Goal: Task Accomplishment & Management: Complete application form

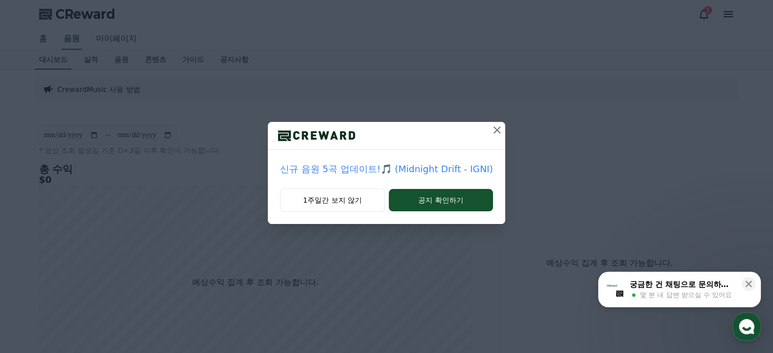
click at [496, 129] on icon at bounding box center [497, 130] width 7 height 7
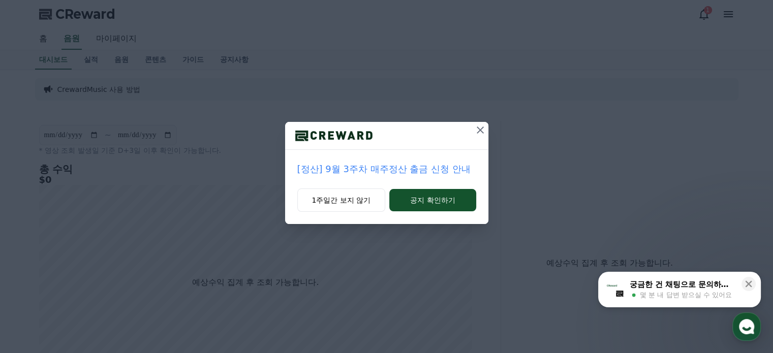
click at [482, 132] on icon at bounding box center [480, 130] width 7 height 7
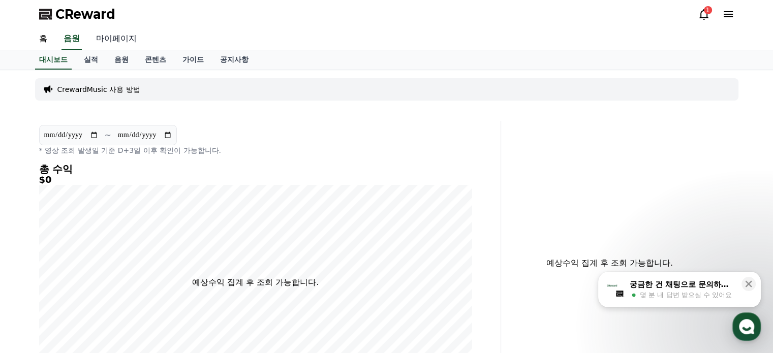
click at [114, 40] on link "마이페이지" at bounding box center [116, 38] width 57 height 21
select select "**********"
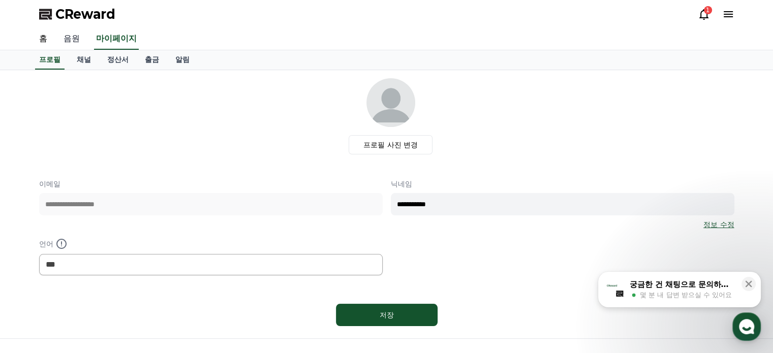
click at [77, 39] on link "음원" at bounding box center [71, 38] width 33 height 21
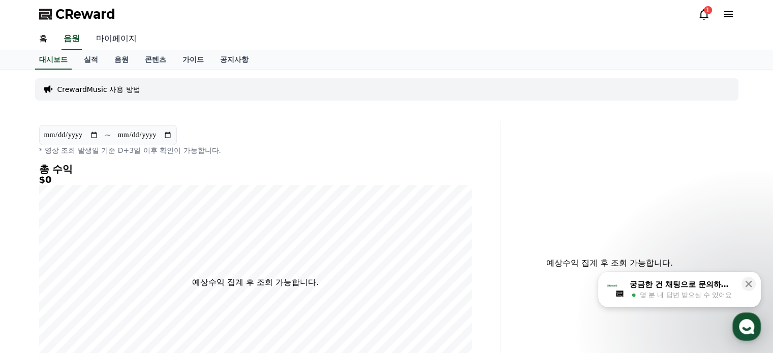
click at [121, 37] on link "마이페이지" at bounding box center [116, 38] width 57 height 21
select select "**********"
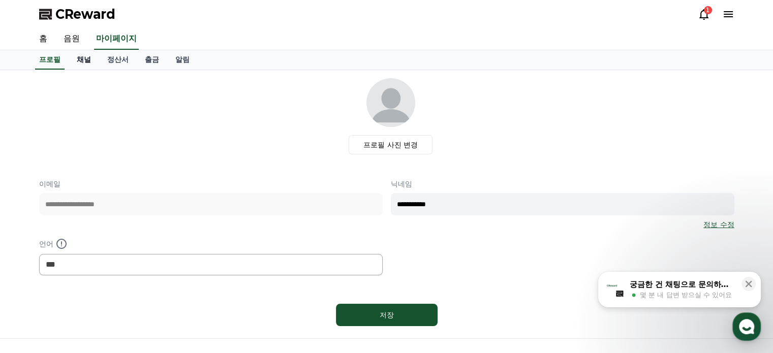
click at [88, 64] on link "채널" at bounding box center [84, 59] width 31 height 19
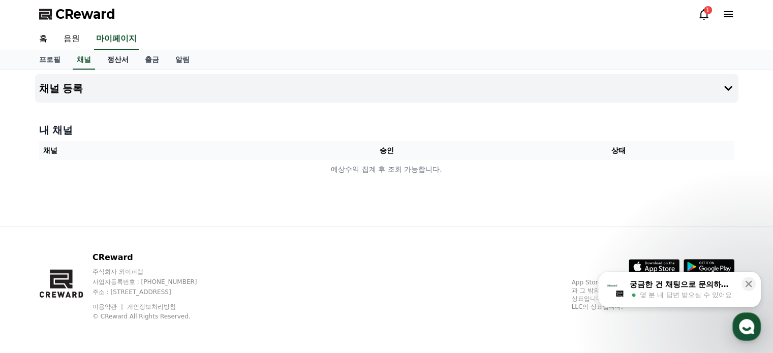
click at [120, 63] on link "정산서" at bounding box center [118, 59] width 38 height 19
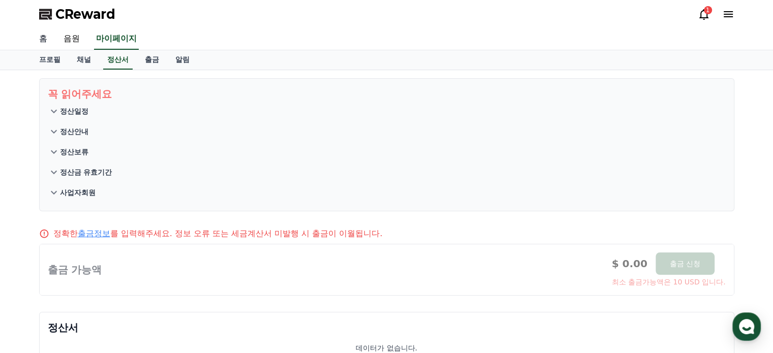
click at [43, 36] on link "홈" at bounding box center [43, 38] width 24 height 21
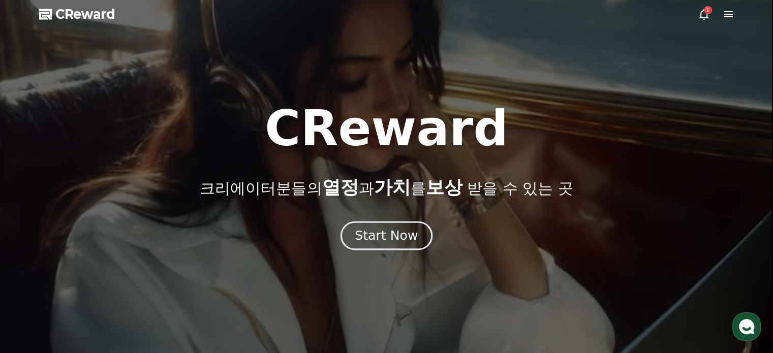
click at [368, 236] on div "Start Now" at bounding box center [386, 235] width 63 height 17
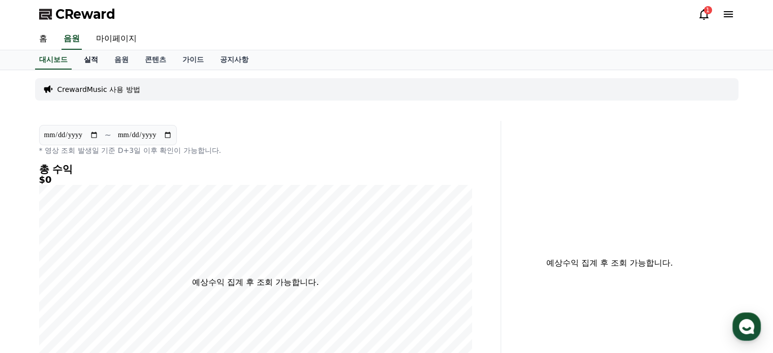
click at [99, 56] on link "실적" at bounding box center [91, 59] width 31 height 19
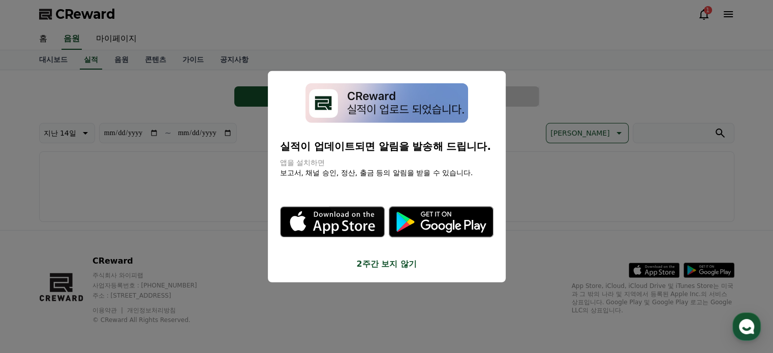
click at [120, 57] on button "close modal" at bounding box center [386, 176] width 773 height 353
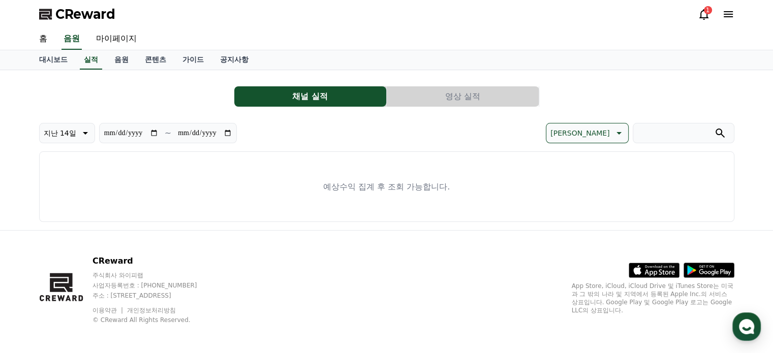
click at [120, 57] on link "음원" at bounding box center [121, 59] width 31 height 19
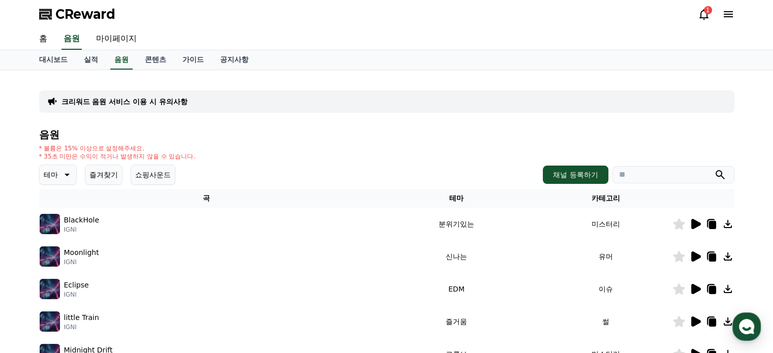
click at [695, 222] on icon at bounding box center [697, 224] width 10 height 10
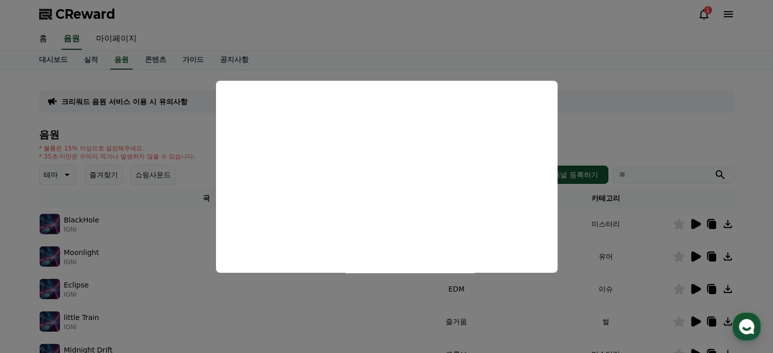
click at [174, 81] on button "close modal" at bounding box center [386, 176] width 773 height 353
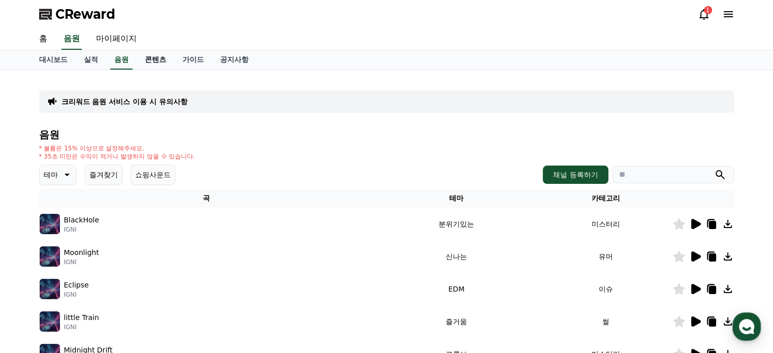
click at [150, 59] on link "콘텐츠" at bounding box center [156, 59] width 38 height 19
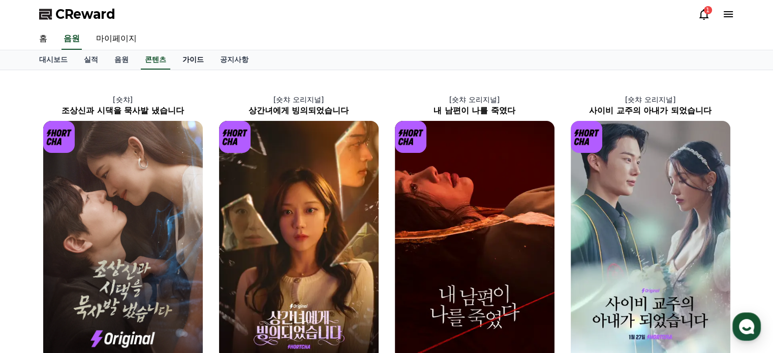
click at [195, 57] on link "가이드" at bounding box center [193, 59] width 38 height 19
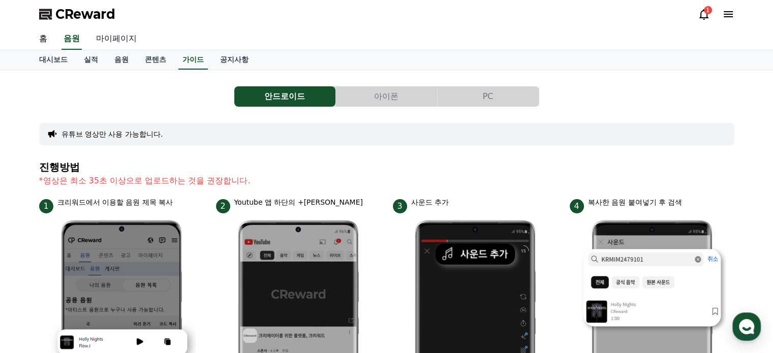
click at [112, 42] on link "마이페이지" at bounding box center [116, 38] width 57 height 21
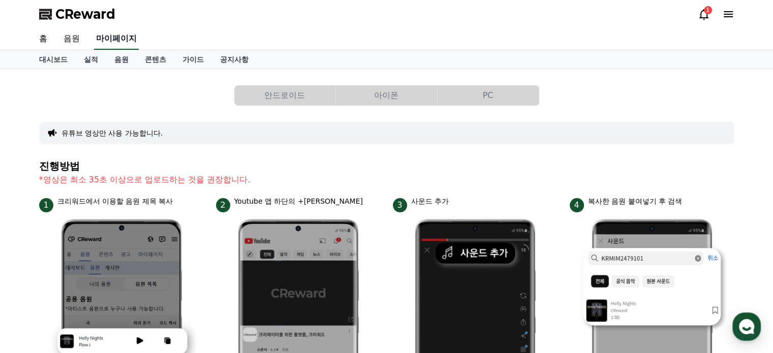
select select "**********"
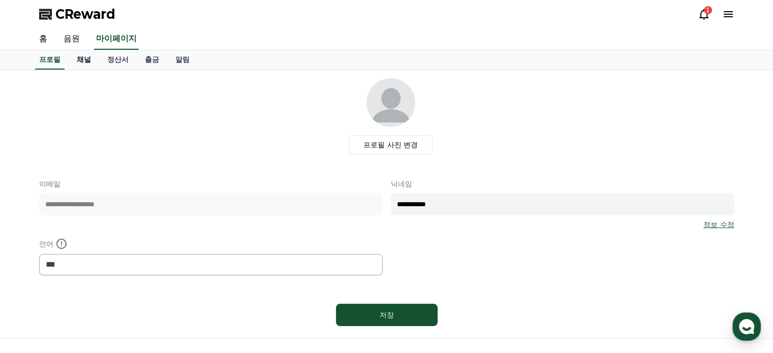
click at [83, 54] on link "채널" at bounding box center [84, 59] width 31 height 19
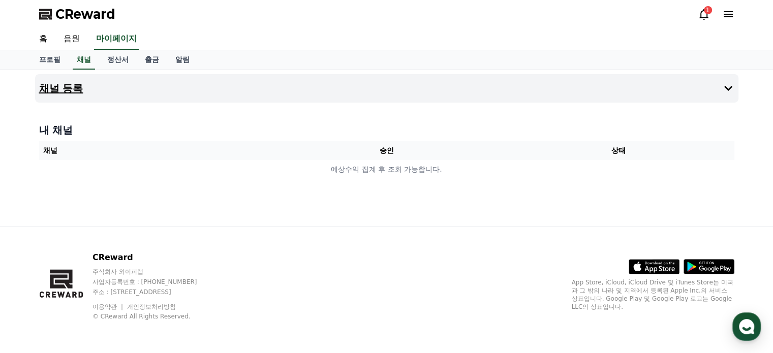
click at [76, 84] on h4 "채널 등록" at bounding box center [61, 88] width 44 height 11
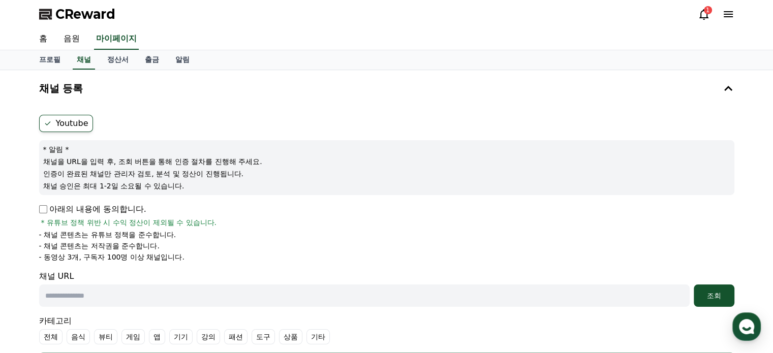
click at [116, 207] on p "아래의 내용에 동의합니다." at bounding box center [92, 209] width 107 height 12
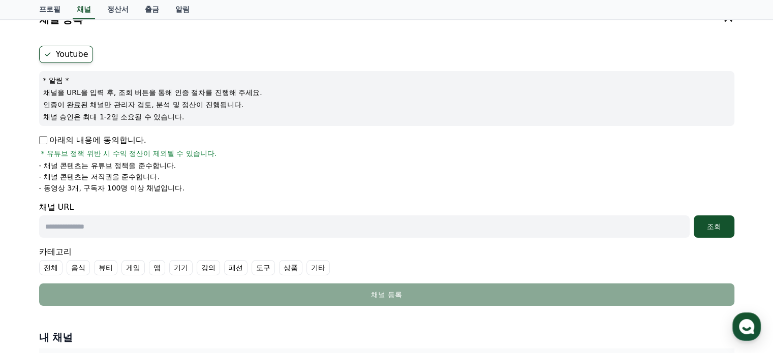
scroll to position [102, 0]
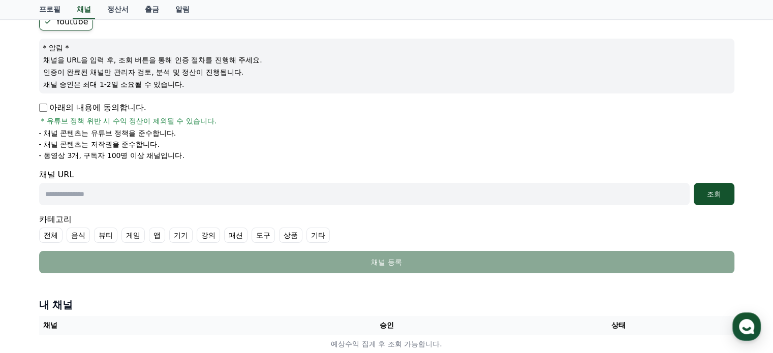
click at [136, 193] on input "text" at bounding box center [364, 194] width 651 height 22
paste input "**********"
type input "**********"
click at [307, 228] on label "기타" at bounding box center [318, 235] width 23 height 15
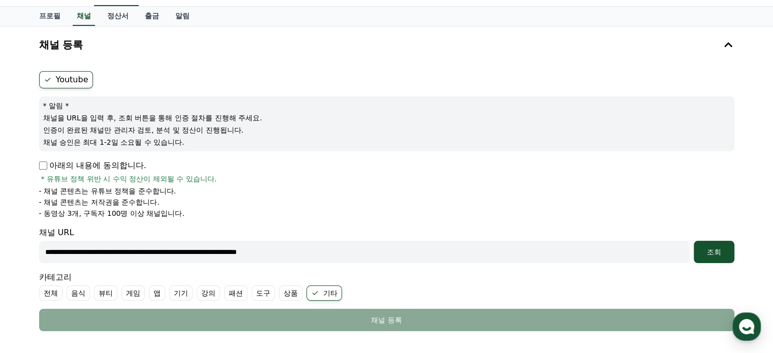
scroll to position [0, 0]
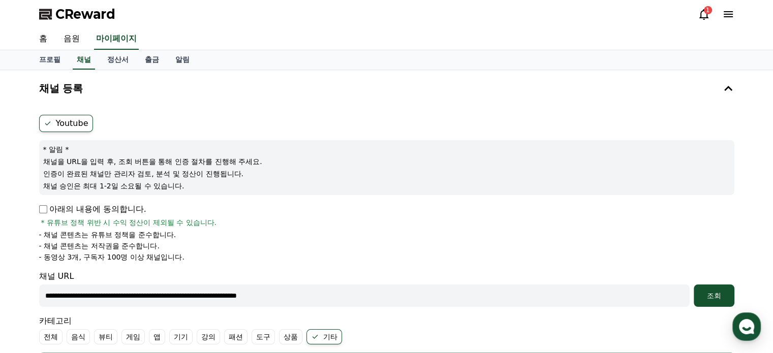
click at [78, 120] on label "Youtube" at bounding box center [66, 123] width 54 height 17
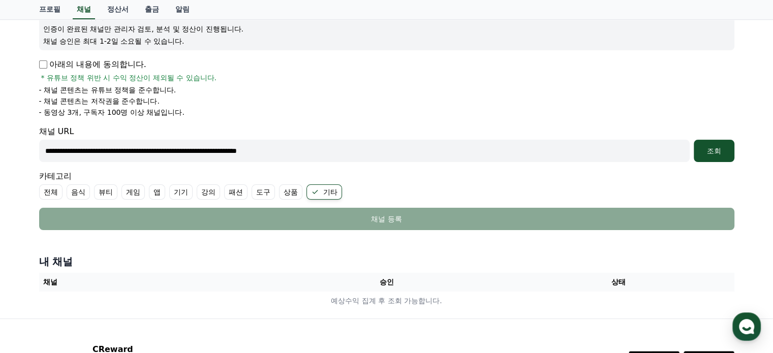
scroll to position [236, 0]
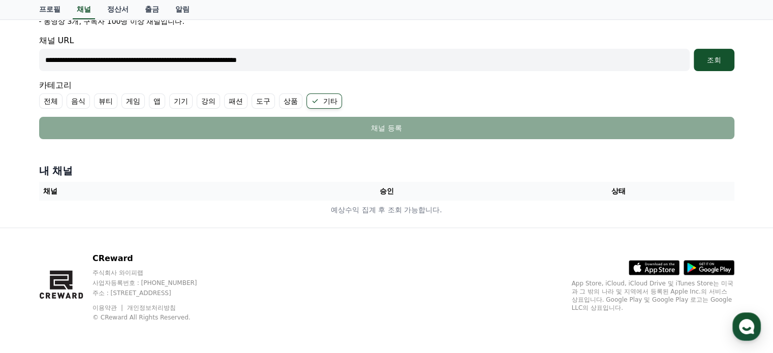
click at [381, 187] on th "승인" at bounding box center [387, 191] width 232 height 19
click at [50, 100] on label "전체" at bounding box center [50, 101] width 23 height 15
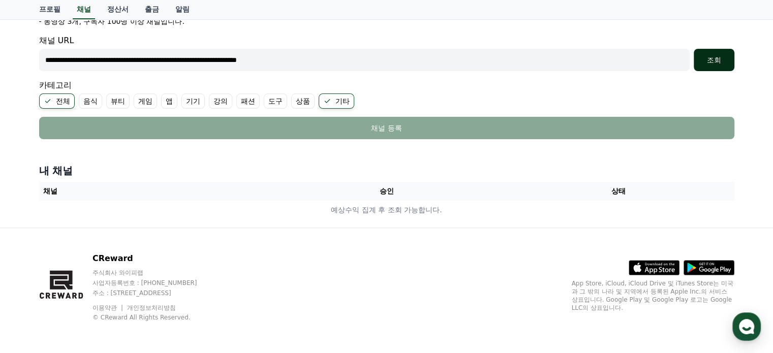
click at [717, 59] on div "조회" at bounding box center [714, 60] width 33 height 10
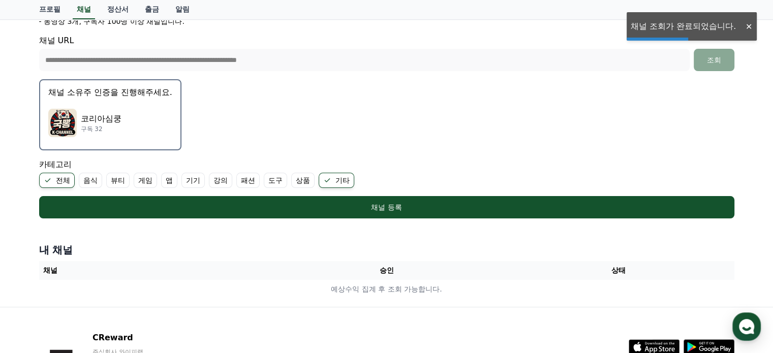
click at [90, 113] on p "코리아심쿵" at bounding box center [101, 119] width 41 height 12
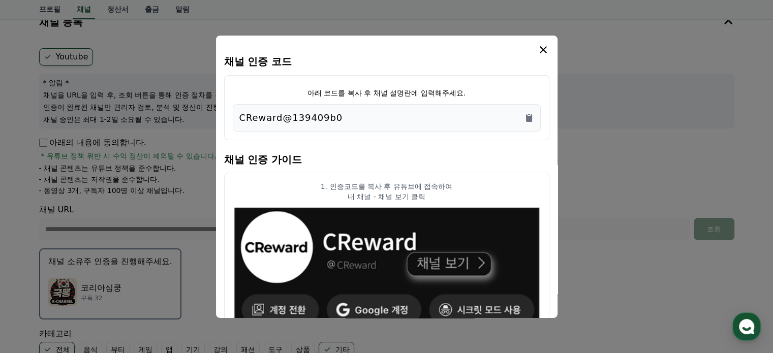
scroll to position [0, 0]
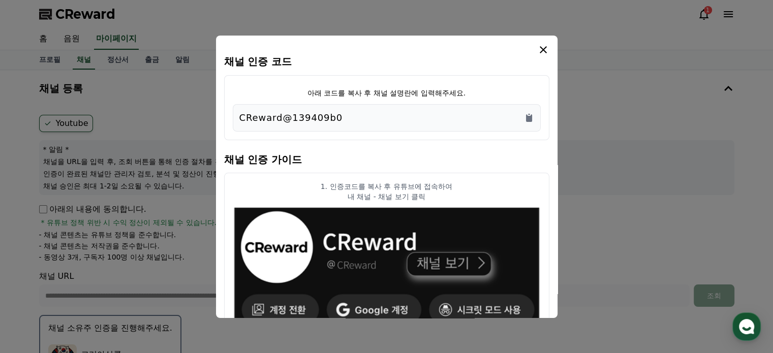
click at [527, 124] on div "CReward@139409b0" at bounding box center [387, 118] width 295 height 14
click at [528, 120] on icon "Copy to clipboard" at bounding box center [529, 118] width 6 height 8
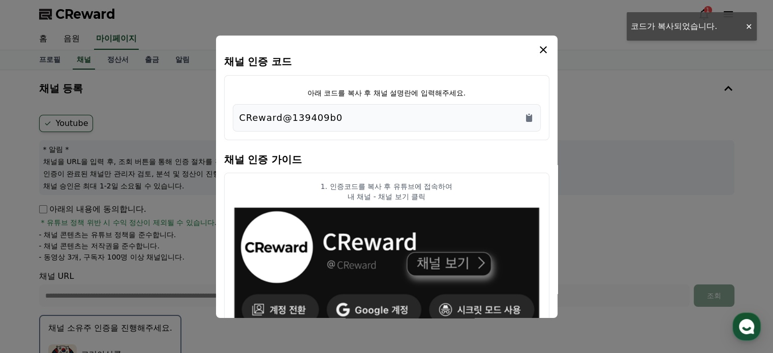
click at [542, 49] on icon "modal" at bounding box center [544, 50] width 12 height 12
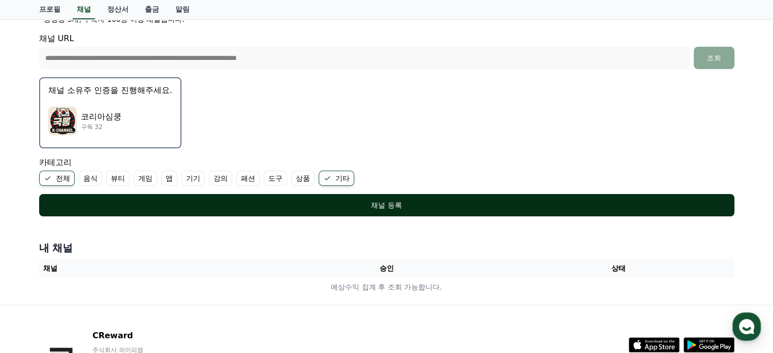
scroll to position [254, 0]
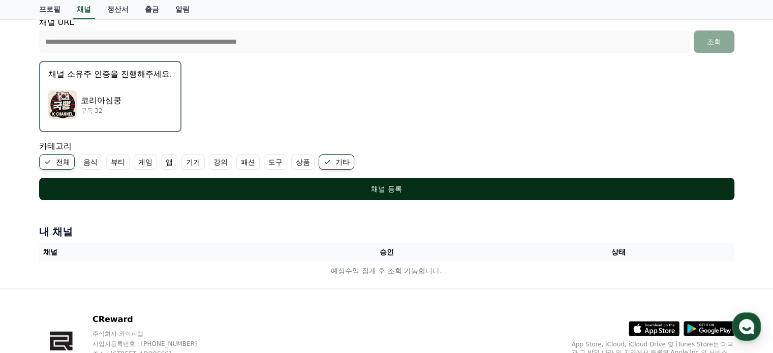
click at [391, 189] on div "채널 등록" at bounding box center [386, 189] width 655 height 10
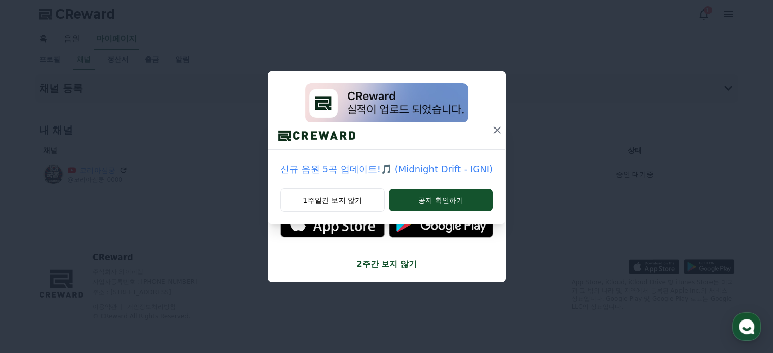
click at [494, 127] on icon at bounding box center [497, 130] width 12 height 12
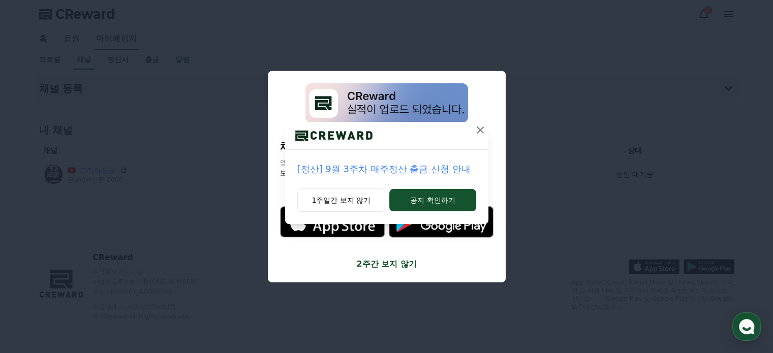
click at [476, 129] on icon at bounding box center [480, 130] width 12 height 12
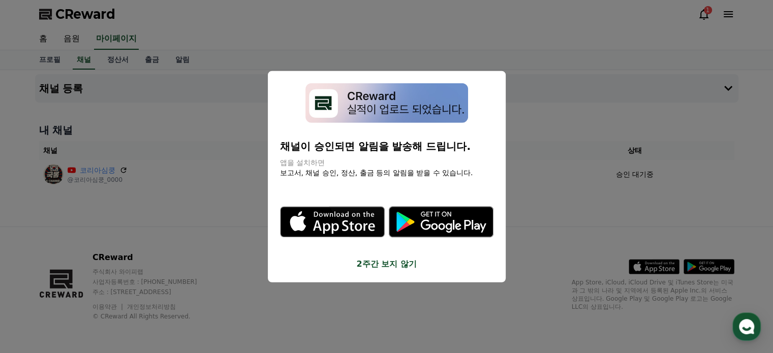
click at [402, 260] on button "2주간 보지 않기" at bounding box center [387, 264] width 214 height 12
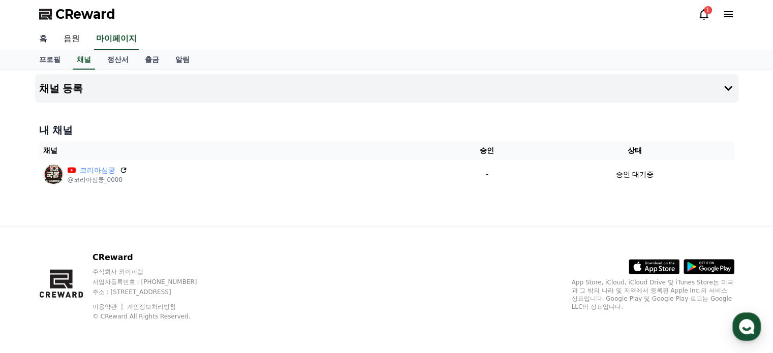
click at [48, 33] on link "홈" at bounding box center [43, 38] width 24 height 21
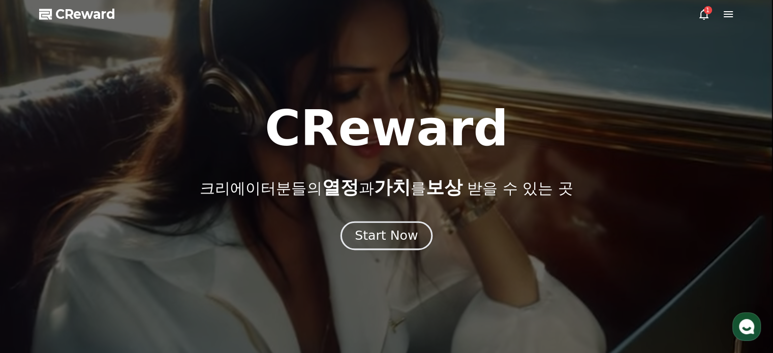
click at [404, 231] on div "Start Now" at bounding box center [386, 235] width 63 height 17
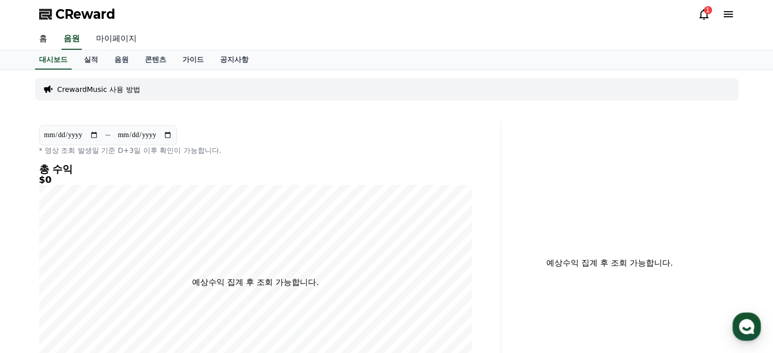
click at [117, 34] on link "마이페이지" at bounding box center [116, 38] width 57 height 21
select select "**********"
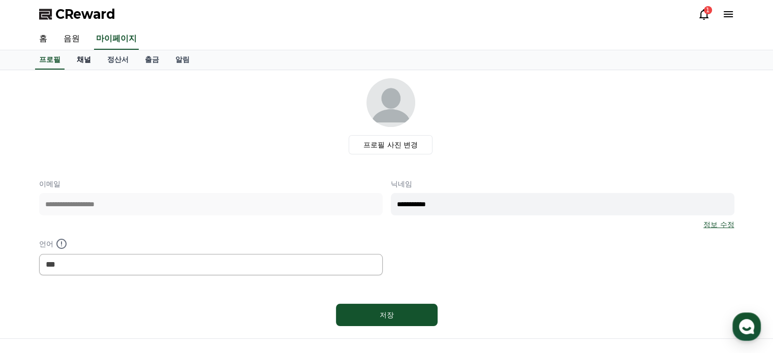
click at [87, 58] on link "채널" at bounding box center [84, 59] width 31 height 19
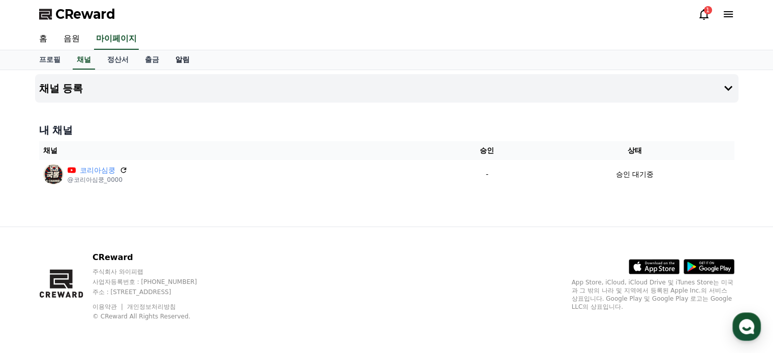
click at [190, 59] on link "알림" at bounding box center [182, 59] width 31 height 19
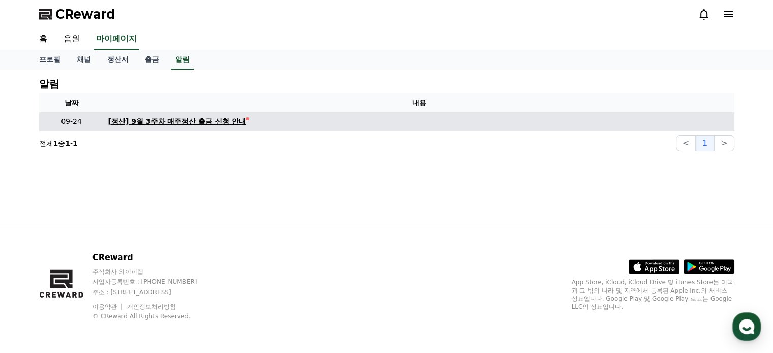
click at [187, 120] on div "[정산] 9월 3주차 매주정산 출금 신청 안내" at bounding box center [177, 121] width 138 height 11
